Goal: Transaction & Acquisition: Subscribe to service/newsletter

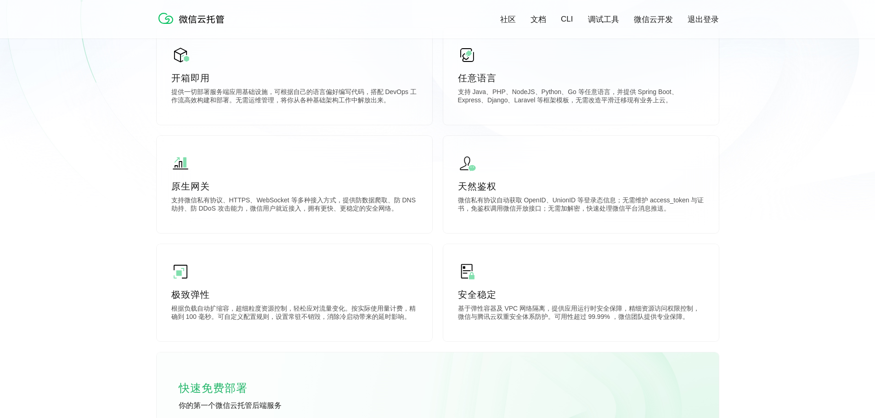
scroll to position [413, 0]
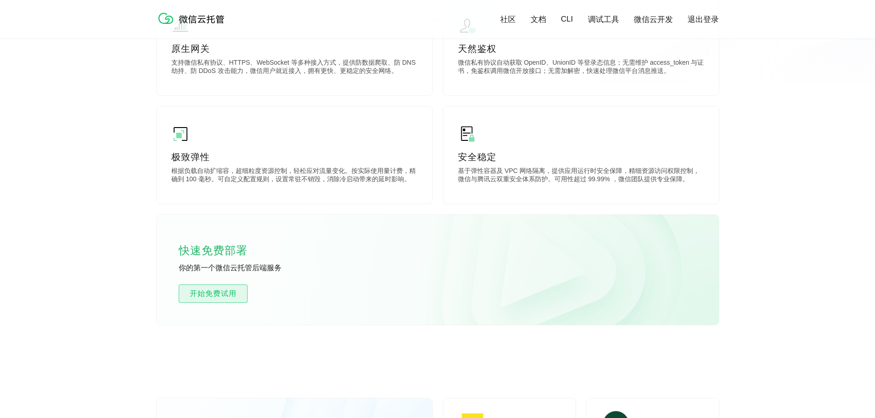
click at [216, 291] on span "开始免费试用" at bounding box center [213, 293] width 68 height 11
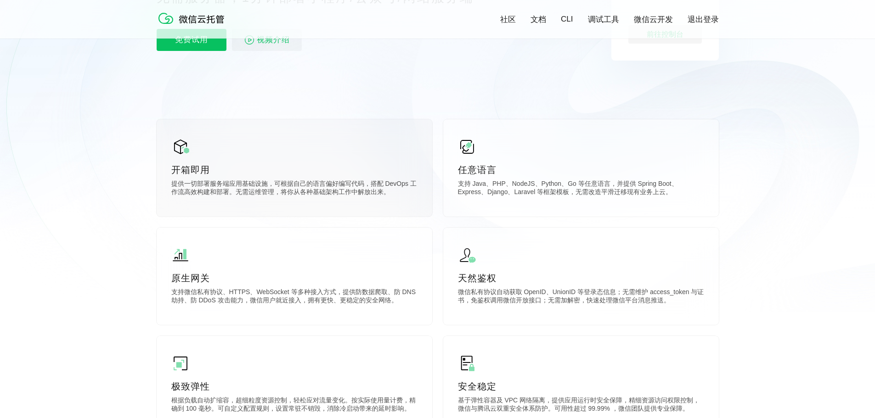
scroll to position [459, 0]
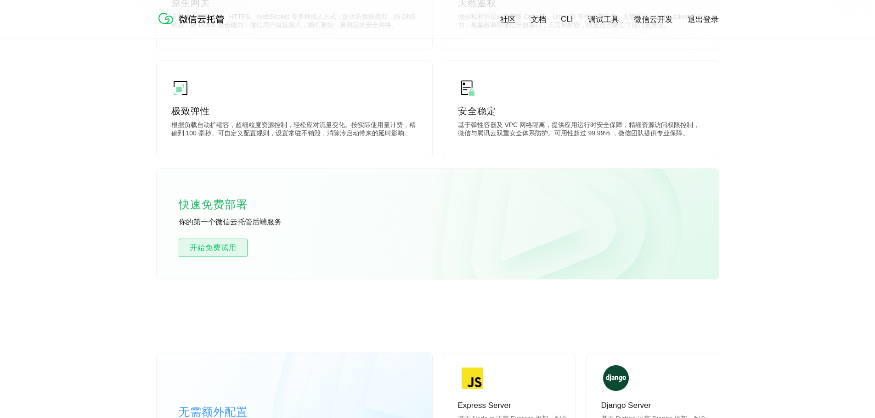
click at [228, 248] on span "开始免费试用" at bounding box center [213, 248] width 68 height 11
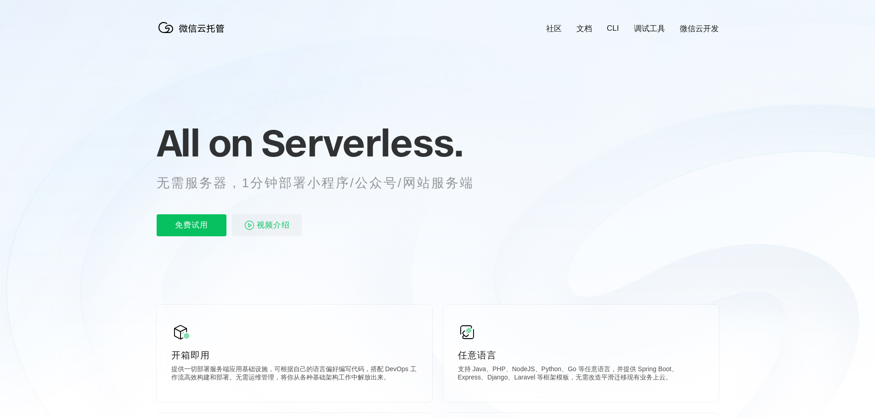
scroll to position [0, 1633]
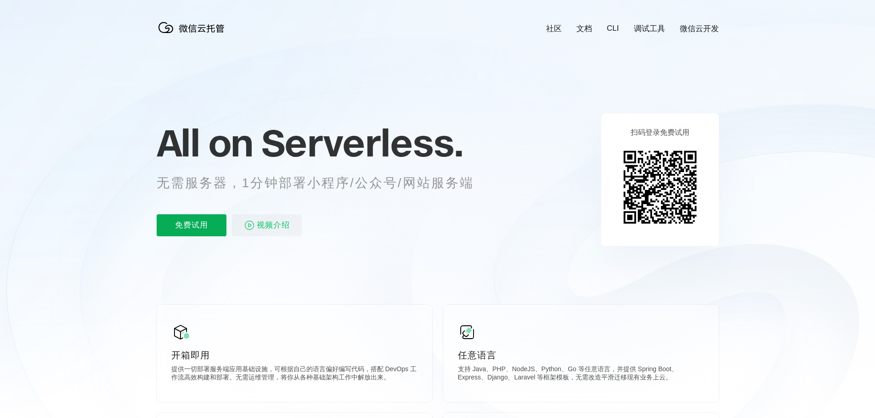
click at [198, 222] on p "免费试用" at bounding box center [192, 226] width 70 height 22
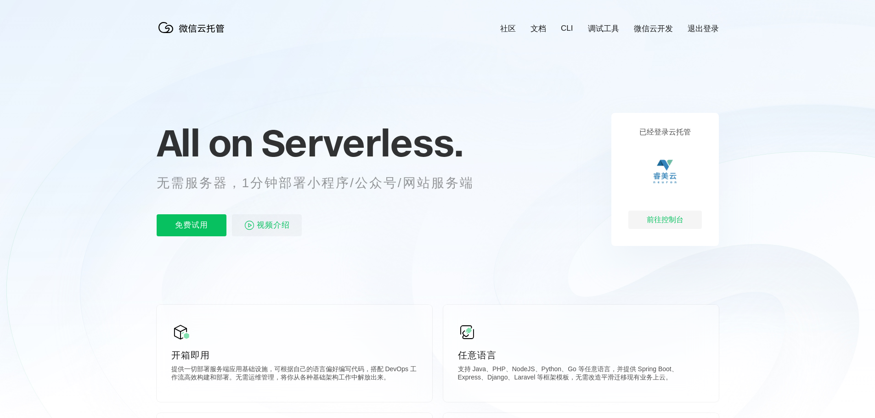
scroll to position [0, 1633]
click at [664, 220] on div "前往控制台" at bounding box center [664, 220] width 73 height 18
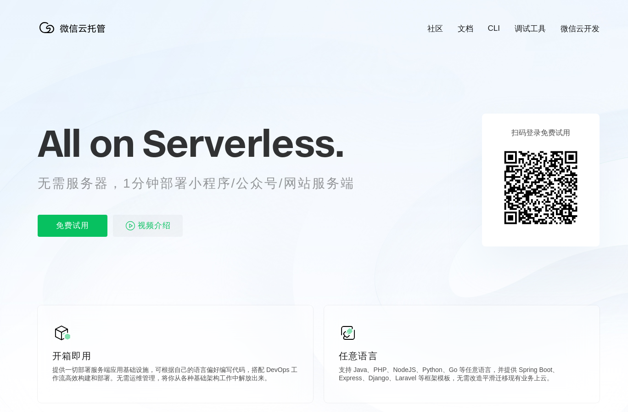
scroll to position [0, 1633]
click at [85, 227] on p "免费试用" at bounding box center [73, 226] width 70 height 22
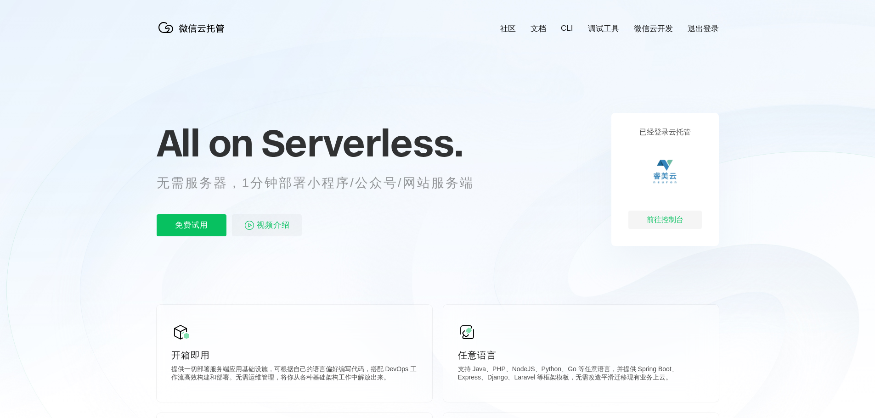
scroll to position [0, 1633]
click at [201, 228] on p "免费试用" at bounding box center [192, 226] width 70 height 22
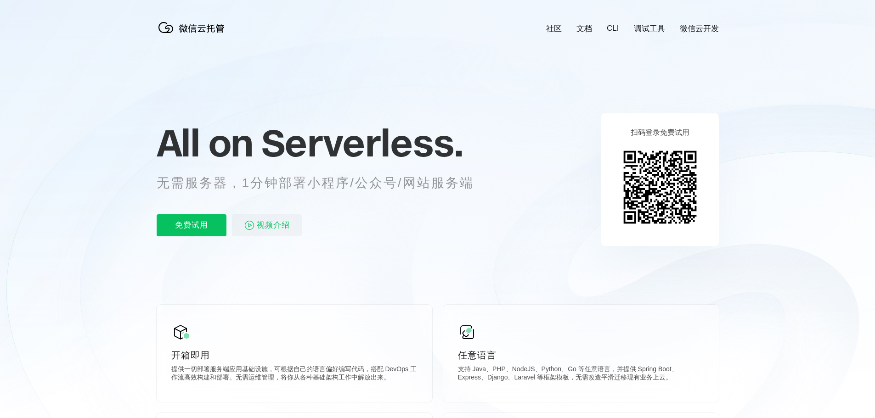
scroll to position [0, 1633]
